Goal: Transaction & Acquisition: Book appointment/travel/reservation

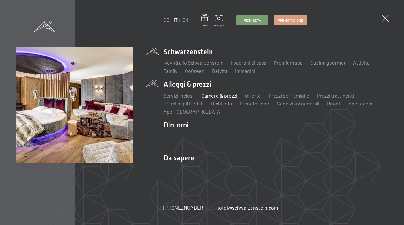
click at [209, 97] on link "Camere & prezzi" at bounding box center [219, 95] width 36 height 6
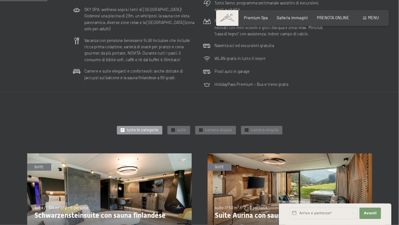
scroll to position [189, 0]
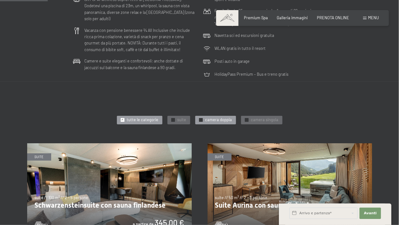
click at [216, 120] on span "camera doppia" at bounding box center [218, 120] width 27 height 6
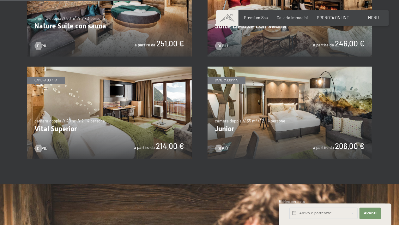
scroll to position [379, 0]
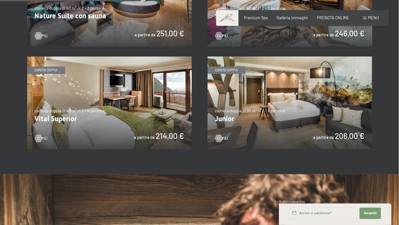
click at [96, 107] on img at bounding box center [109, 102] width 164 height 92
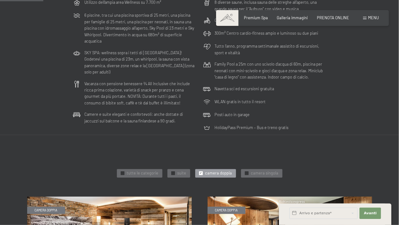
scroll to position [158, 0]
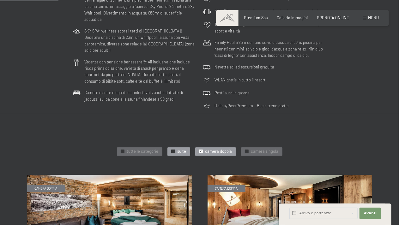
click at [178, 153] on span "suite" at bounding box center [181, 152] width 9 height 6
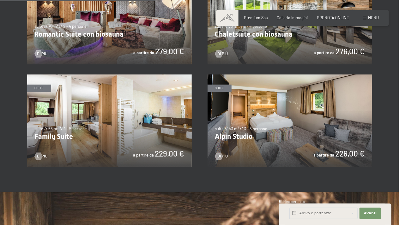
scroll to position [473, 0]
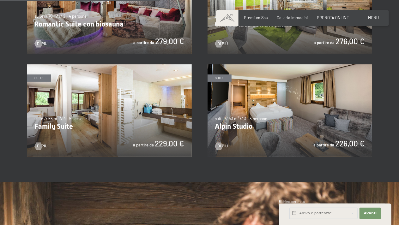
click at [95, 123] on img at bounding box center [109, 110] width 164 height 92
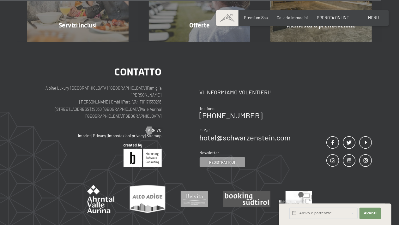
scroll to position [1143, 0]
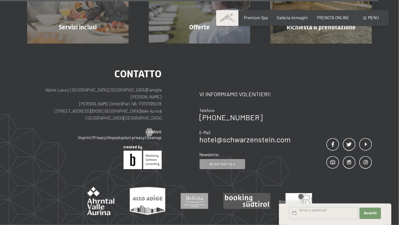
click at [312, 208] on input "text" at bounding box center [323, 213] width 68 height 11
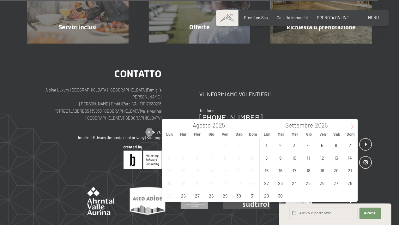
click at [354, 127] on icon at bounding box center [352, 126] width 4 height 4
type input "2026"
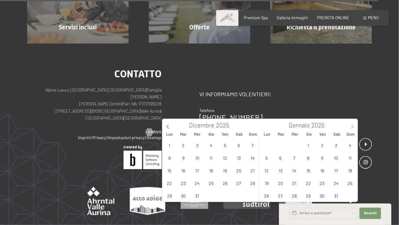
click at [354, 127] on icon at bounding box center [352, 126] width 4 height 4
type input "2026"
click at [354, 126] on icon at bounding box center [352, 126] width 4 height 4
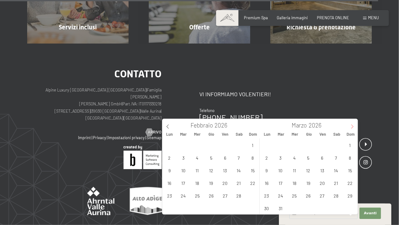
click at [354, 126] on icon at bounding box center [352, 126] width 4 height 4
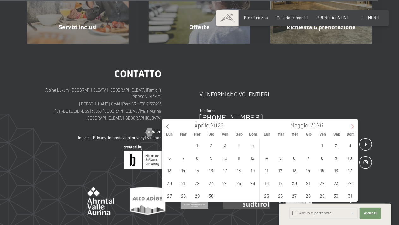
click at [354, 126] on icon at bounding box center [352, 126] width 4 height 4
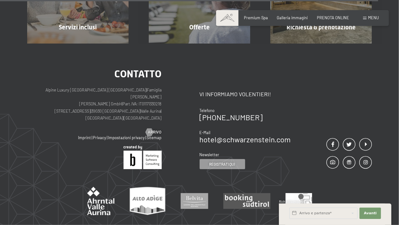
click at [335, 101] on div "Contatto Vi informiamo volentieri! Telefono +39 0474 674100 E-Mail hotel@ no-sp…" at bounding box center [285, 119] width 172 height 101
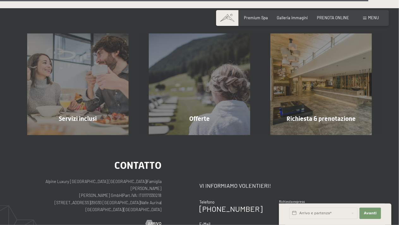
scroll to position [1049, 0]
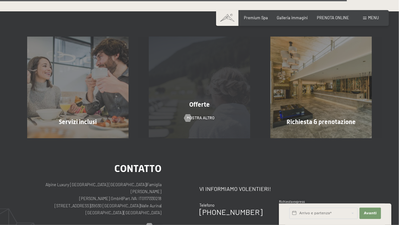
click at [210, 98] on div "Offerte mostra altro" at bounding box center [200, 87] width 122 height 101
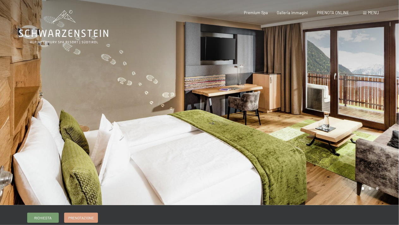
click at [388, 113] on div at bounding box center [298, 102] width 199 height 205
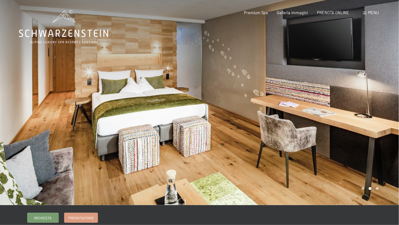
click at [385, 113] on div at bounding box center [298, 102] width 199 height 205
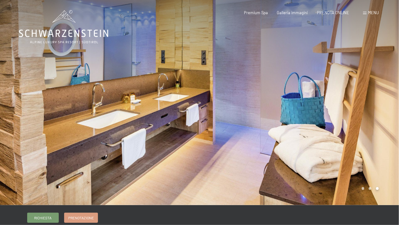
click at [385, 113] on div at bounding box center [298, 102] width 199 height 205
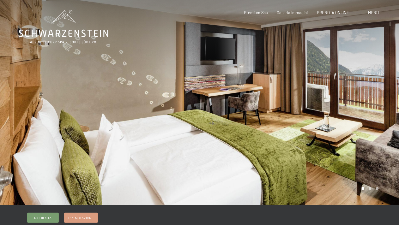
click at [385, 113] on div at bounding box center [298, 102] width 199 height 205
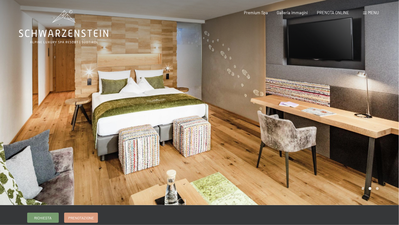
click at [385, 113] on div at bounding box center [298, 102] width 199 height 205
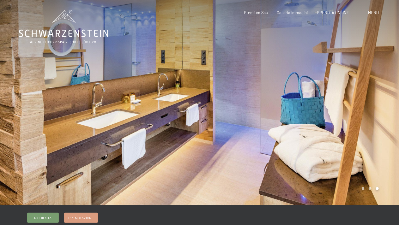
click at [385, 113] on div at bounding box center [298, 102] width 199 height 205
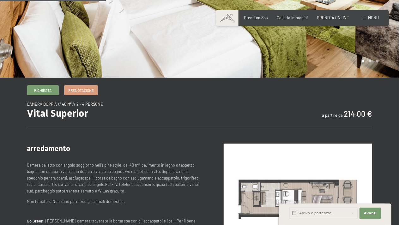
scroll to position [63, 0]
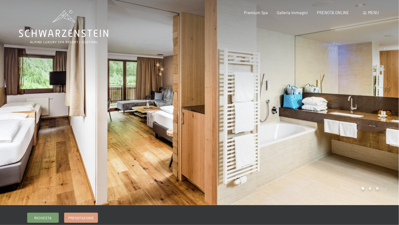
click at [389, 110] on div at bounding box center [298, 102] width 199 height 205
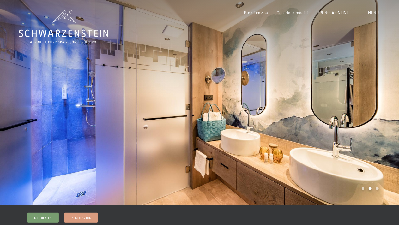
click at [385, 110] on div at bounding box center [298, 102] width 199 height 205
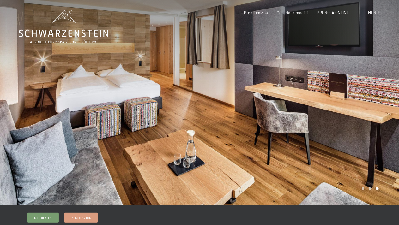
click at [385, 110] on div at bounding box center [298, 102] width 199 height 205
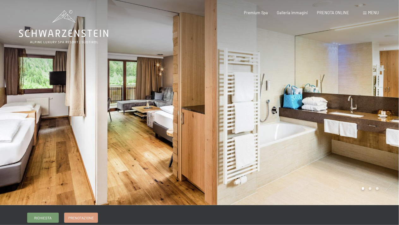
click at [385, 110] on div at bounding box center [298, 102] width 199 height 205
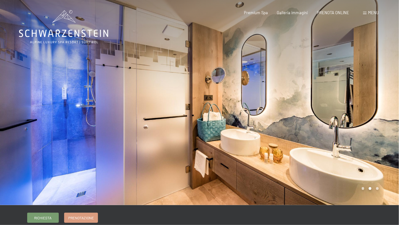
click at [385, 110] on div at bounding box center [298, 102] width 199 height 205
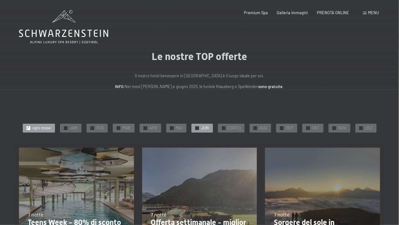
click at [198, 128] on span "✓" at bounding box center [197, 127] width 2 height 3
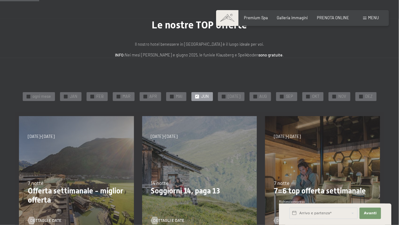
scroll to position [63, 0]
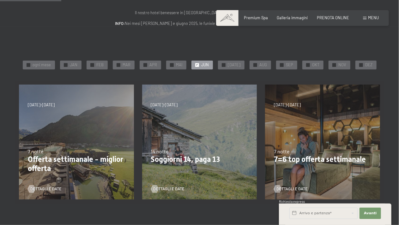
click at [51, 140] on div "24/8/2025-12/4/2026 14/5/2026-21/6/2026 27/6/2026-1/2/2027 7 notte Offerta sett…" at bounding box center [76, 142] width 123 height 123
click at [53, 189] on span "Dettagli e Date" at bounding box center [52, 189] width 31 height 6
